Goal: Information Seeking & Learning: Check status

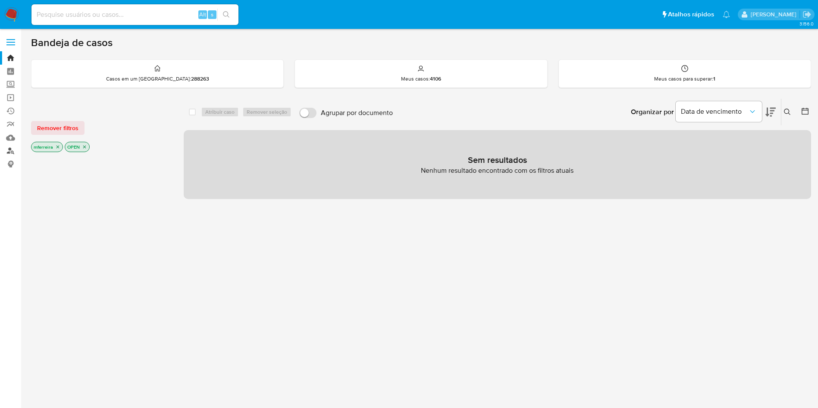
click at [11, 151] on link "Localizador de pessoas" at bounding box center [51, 150] width 103 height 13
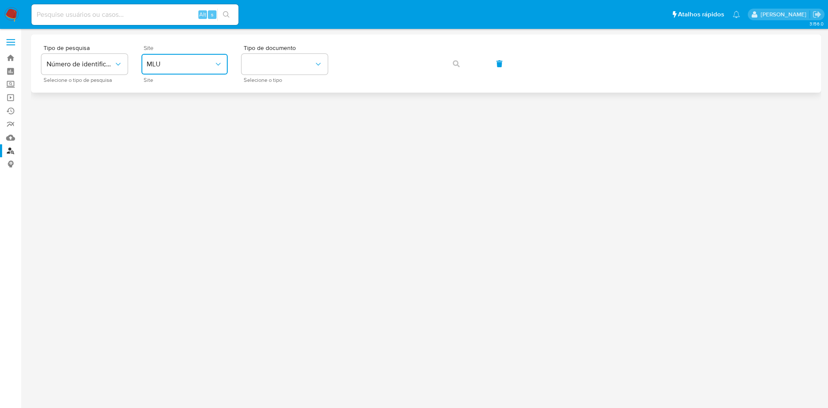
click at [179, 73] on button "MLU" at bounding box center [184, 64] width 86 height 21
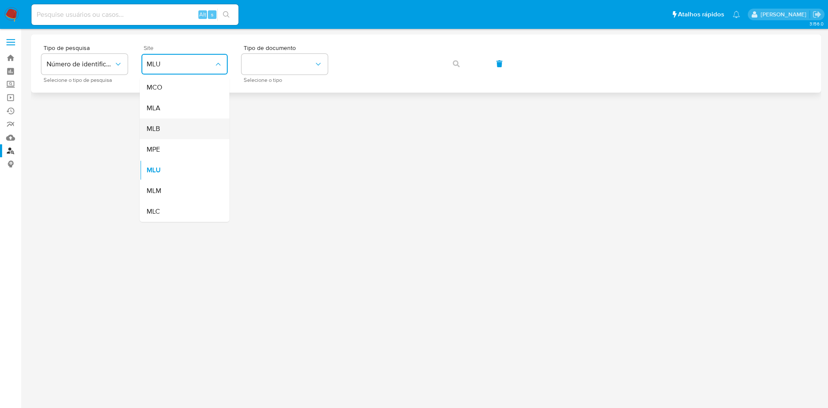
click at [177, 125] on div "MLB" at bounding box center [182, 129] width 71 height 21
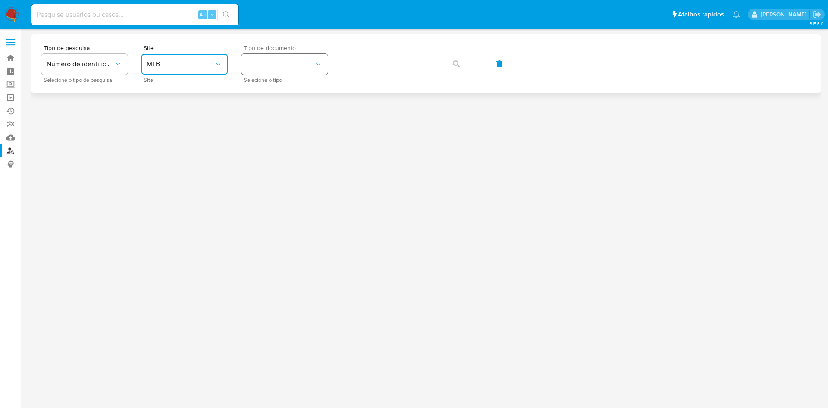
click at [283, 72] on button "identificationType" at bounding box center [285, 64] width 86 height 21
click at [278, 92] on div "CNPJ CNPJ" at bounding box center [282, 91] width 71 height 29
click at [443, 65] on button "button" at bounding box center [456, 63] width 29 height 21
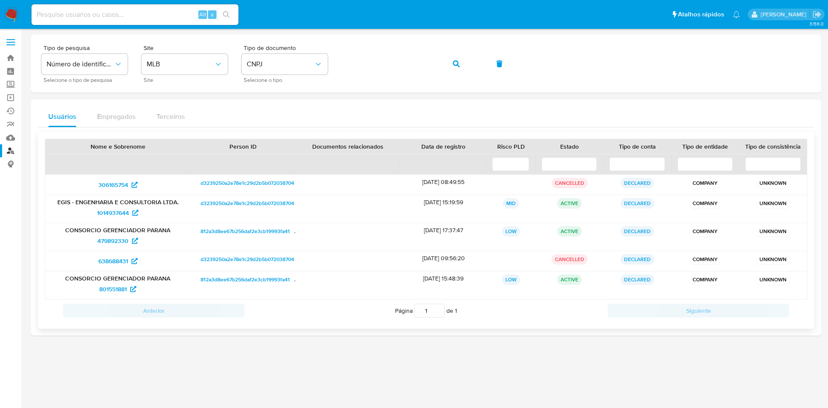
drag, startPoint x: 57, startPoint y: 201, endPoint x: 70, endPoint y: 204, distance: 13.2
click at [70, 204] on p "EGIS - ENGENHARIA E CONSULTORIA LTDA." at bounding box center [117, 202] width 133 height 8
click at [117, 185] on span "306165754" at bounding box center [113, 185] width 30 height 14
click at [116, 213] on span "1014937644" at bounding box center [113, 213] width 32 height 14
drag, startPoint x: 113, startPoint y: 239, endPoint x: 113, endPoint y: 253, distance: 14.2
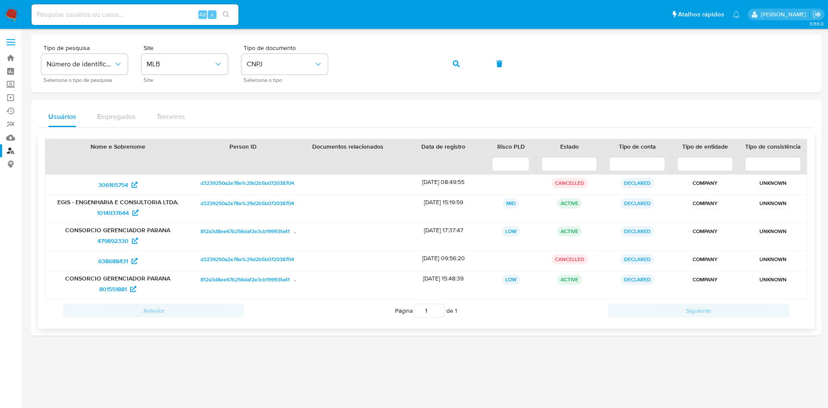
click at [113, 239] on span "479892330" at bounding box center [112, 241] width 31 height 14
click at [112, 259] on span "638688431" at bounding box center [113, 261] width 30 height 14
click at [114, 289] on span "801551881" at bounding box center [113, 290] width 28 height 14
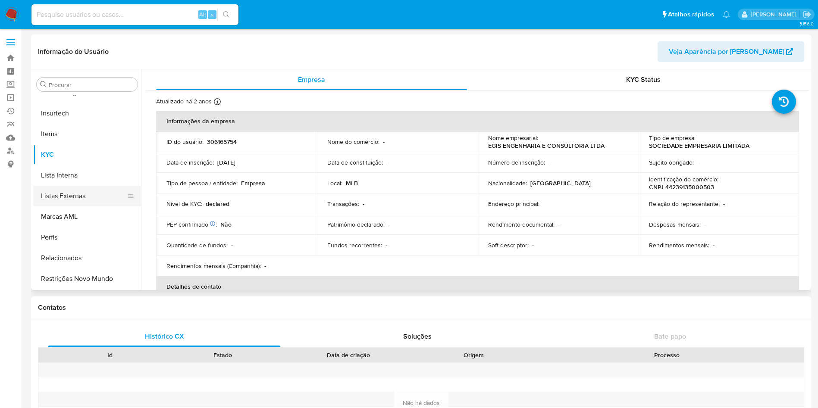
select select "10"
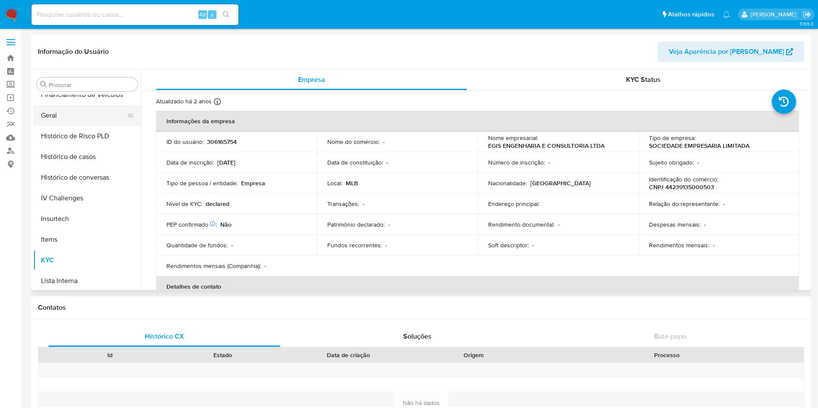
scroll to position [191, 0]
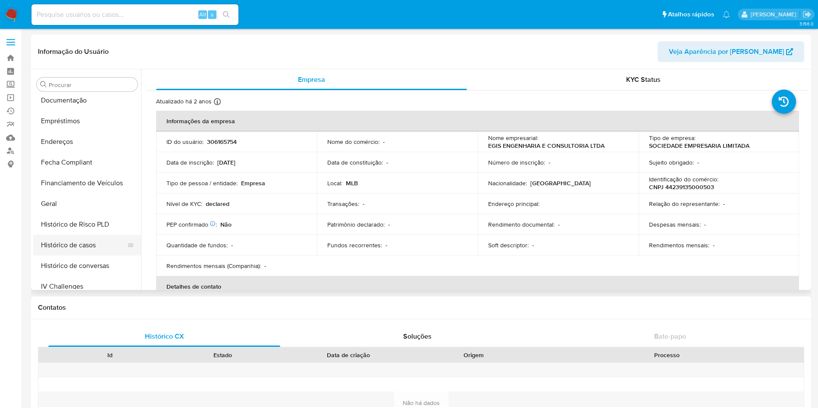
click at [91, 249] on button "Histórico de casos" at bounding box center [83, 245] width 101 height 21
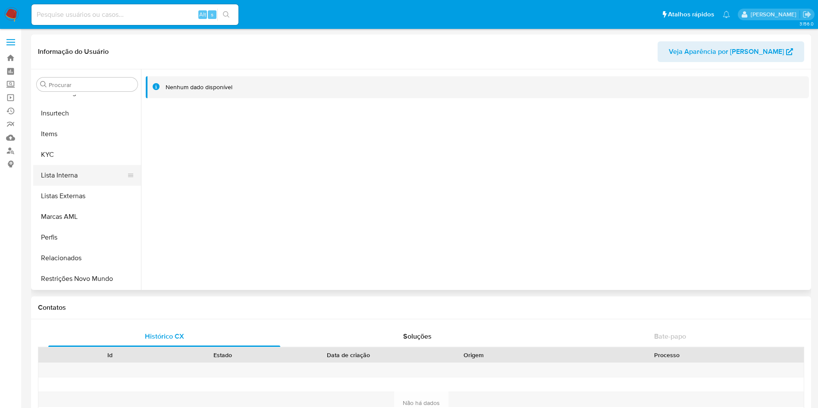
scroll to position [320, 0]
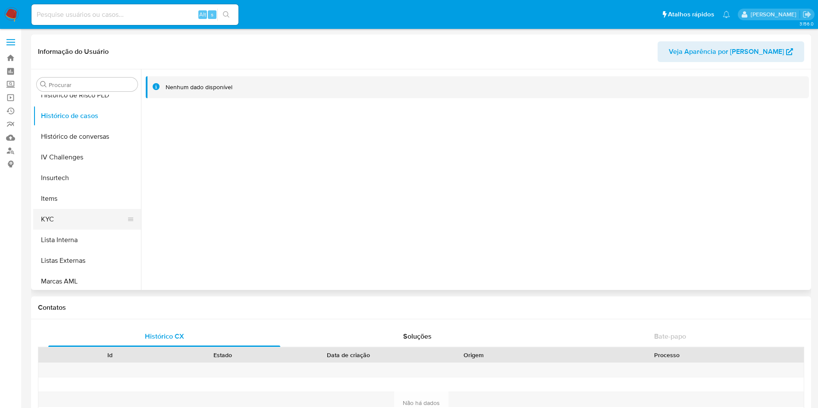
click at [91, 223] on button "KYC" at bounding box center [83, 219] width 101 height 21
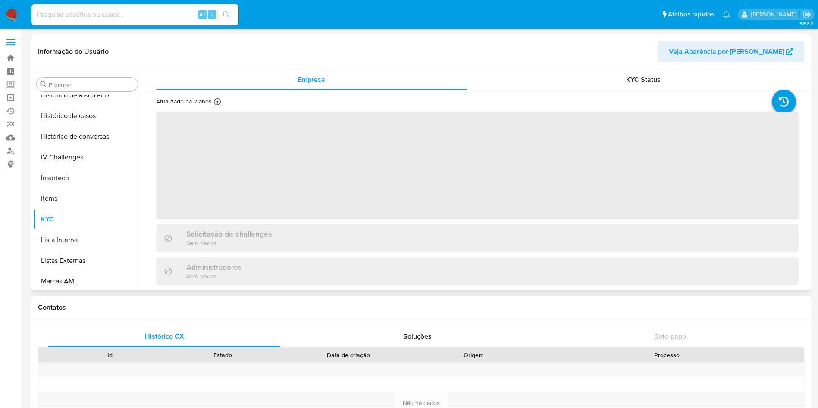
scroll to position [129, 0]
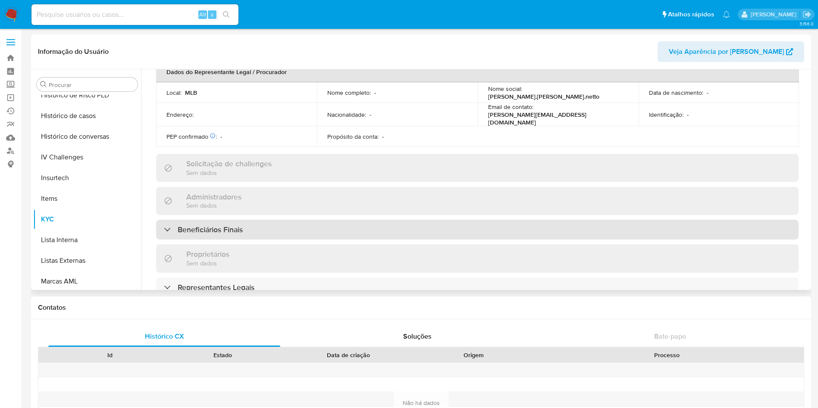
click at [226, 225] on h3 "Beneficiários Finais" at bounding box center [210, 229] width 65 height 9
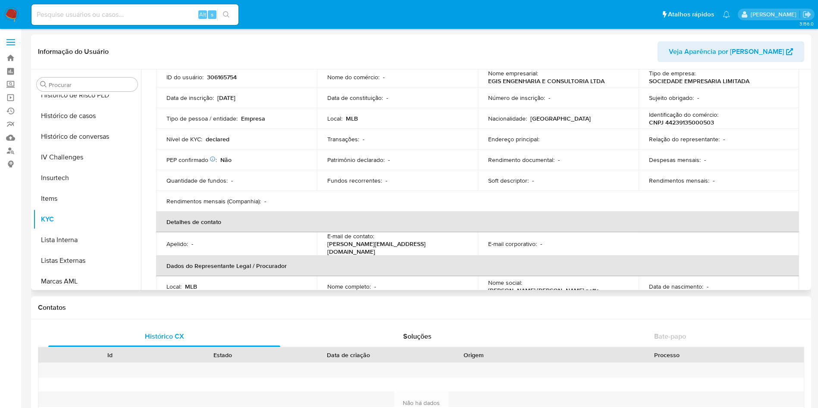
scroll to position [0, 0]
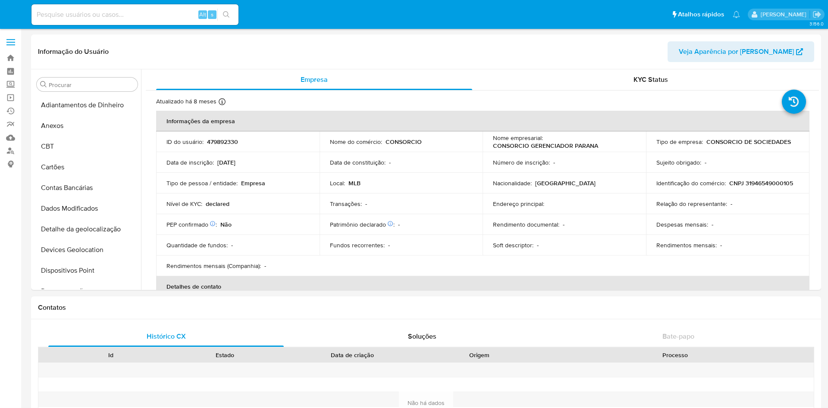
select select "10"
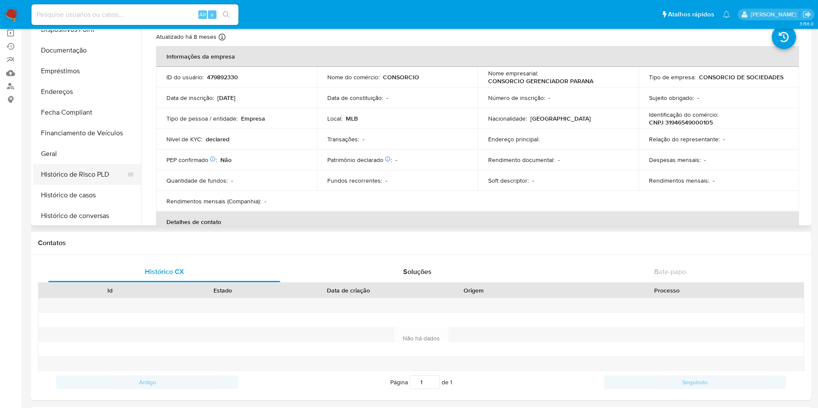
scroll to position [177, 0]
click at [98, 194] on button "Histórico de casos" at bounding box center [83, 195] width 101 height 21
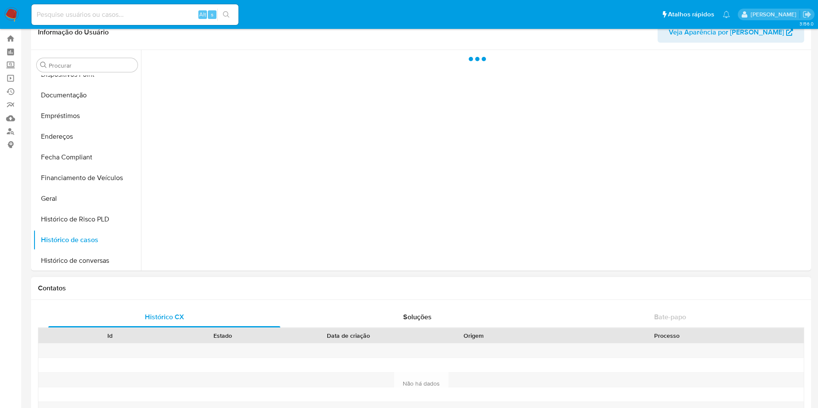
scroll to position [0, 0]
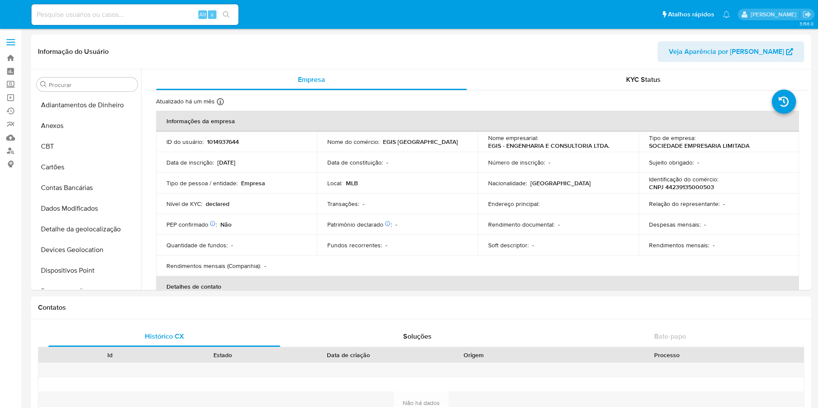
select select "10"
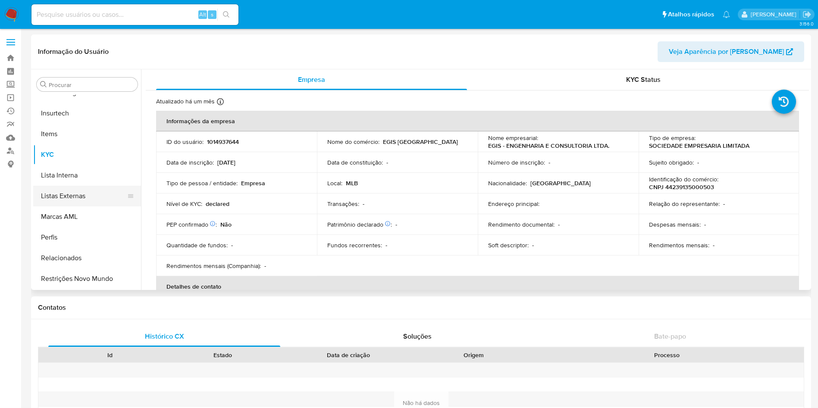
scroll to position [191, 0]
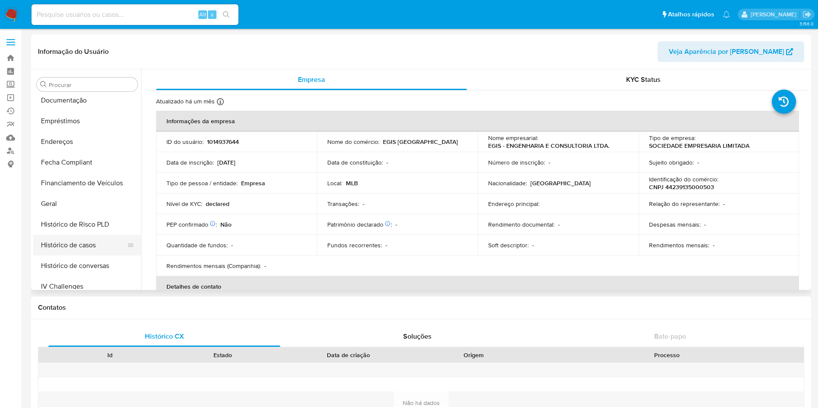
click at [83, 249] on button "Histórico de casos" at bounding box center [83, 245] width 101 height 21
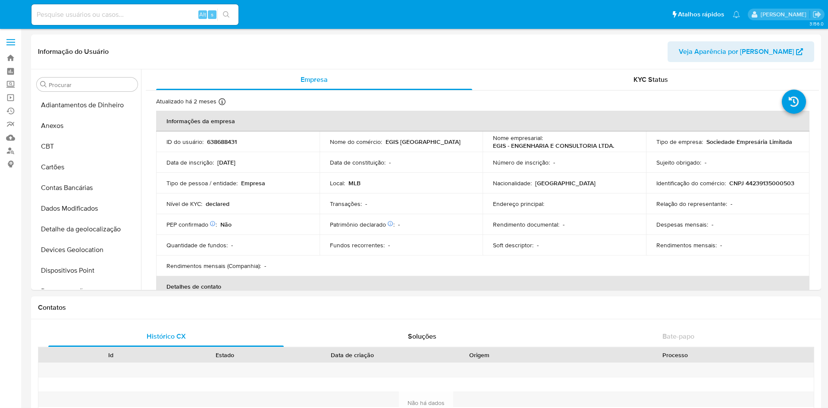
select select "10"
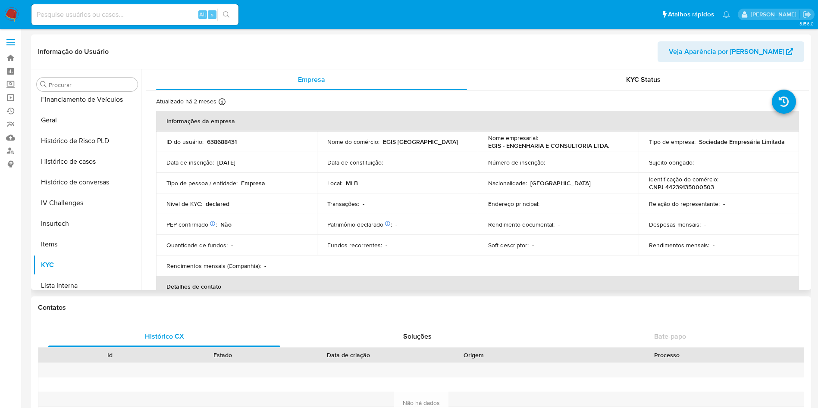
scroll to position [208, 0]
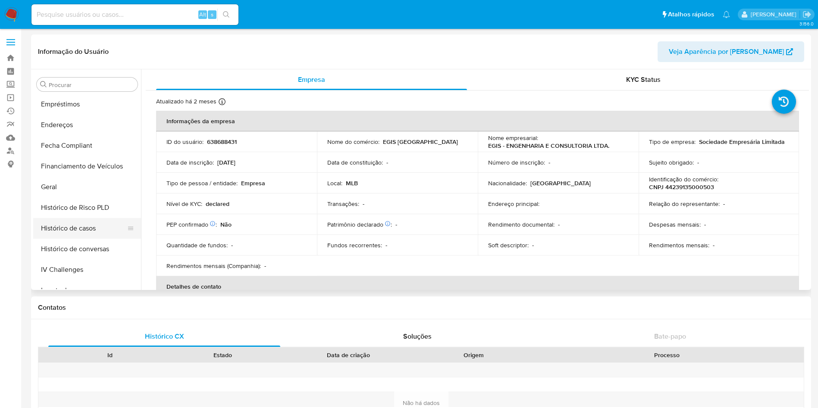
click at [86, 226] on button "Histórico de casos" at bounding box center [83, 228] width 101 height 21
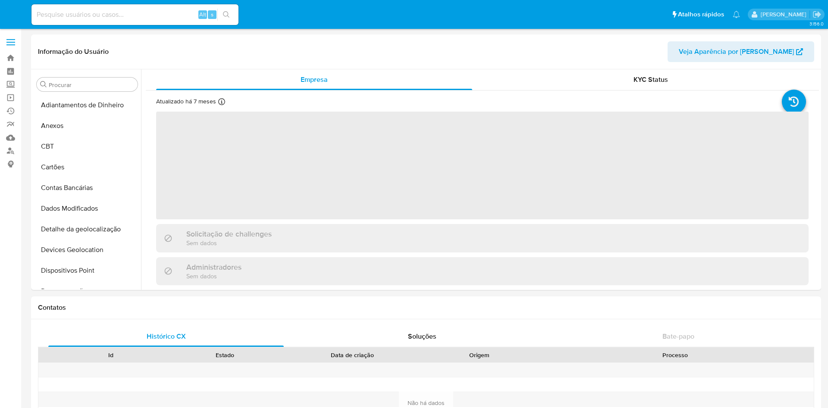
select select "10"
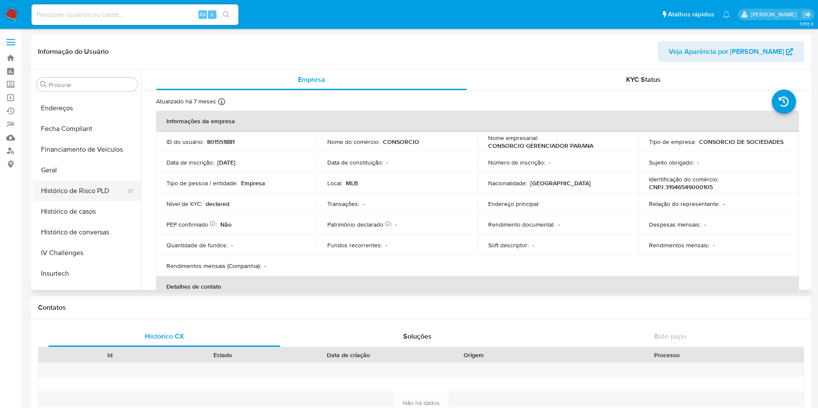
scroll to position [200, 0]
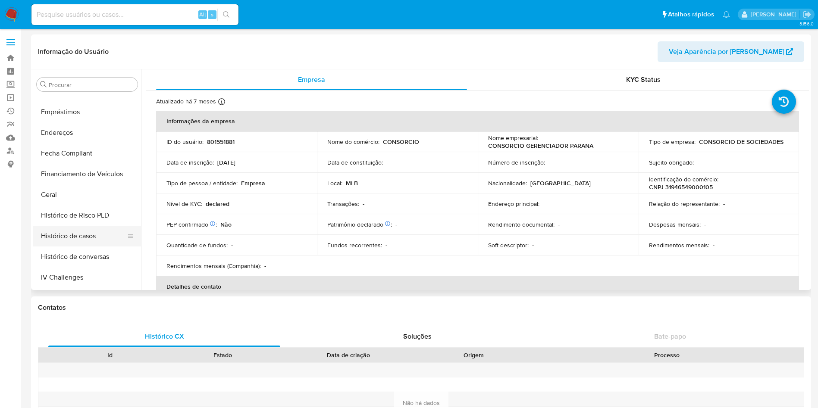
click at [94, 232] on button "Histórico de casos" at bounding box center [83, 236] width 101 height 21
